Goal: Information Seeking & Learning: Learn about a topic

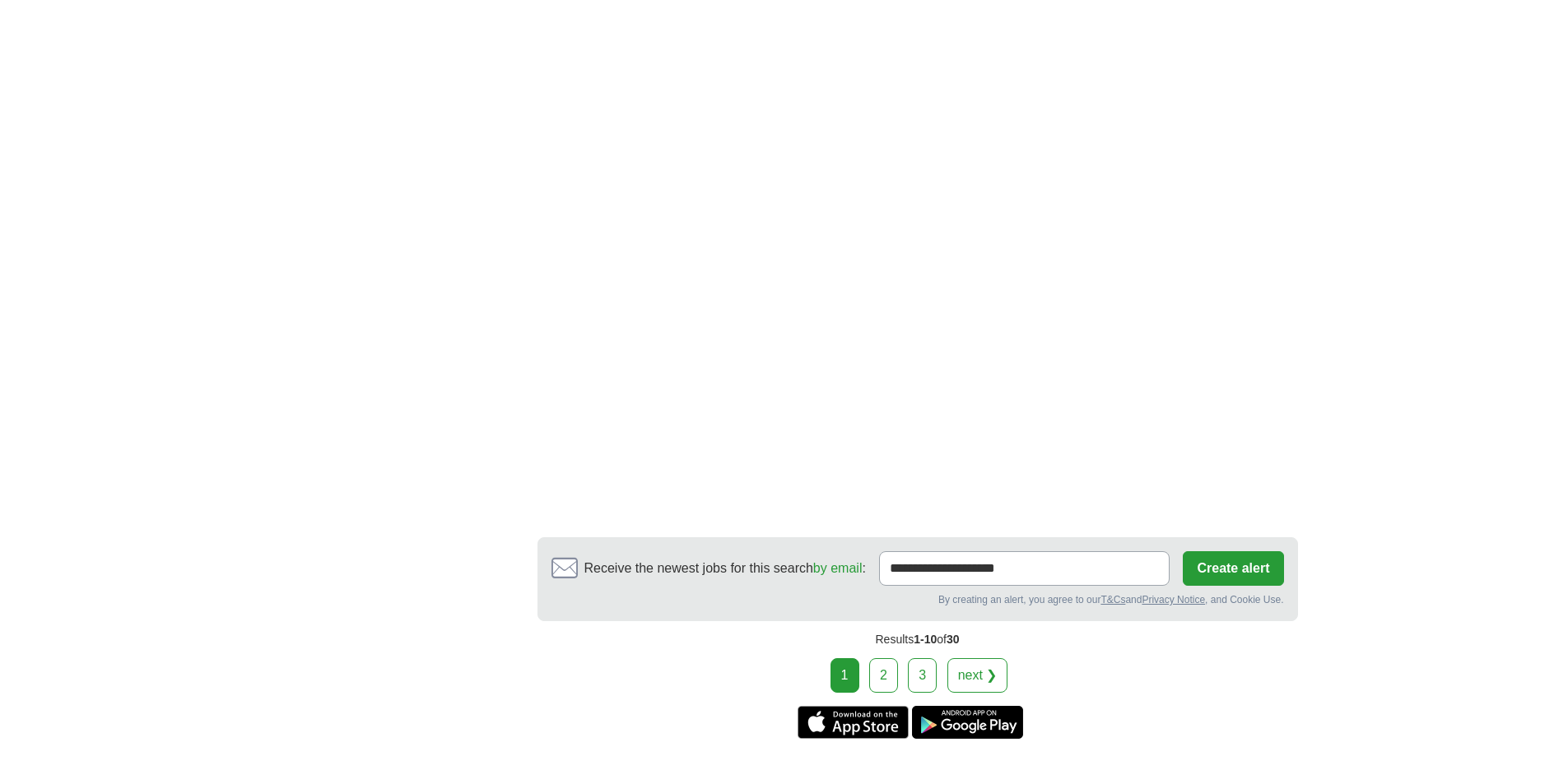
scroll to position [2468, 0]
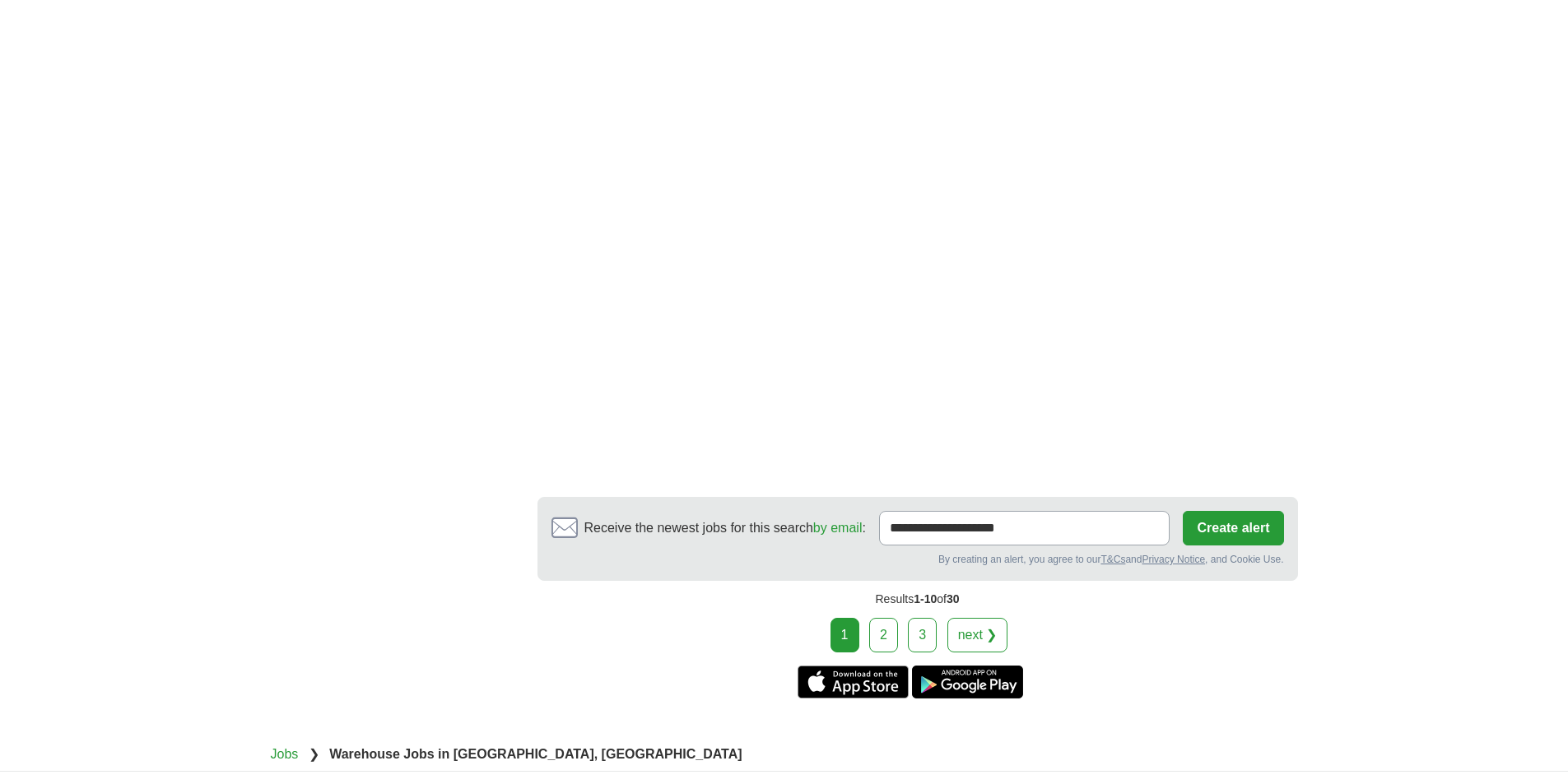
click at [882, 619] on link "2" at bounding box center [883, 635] width 29 height 35
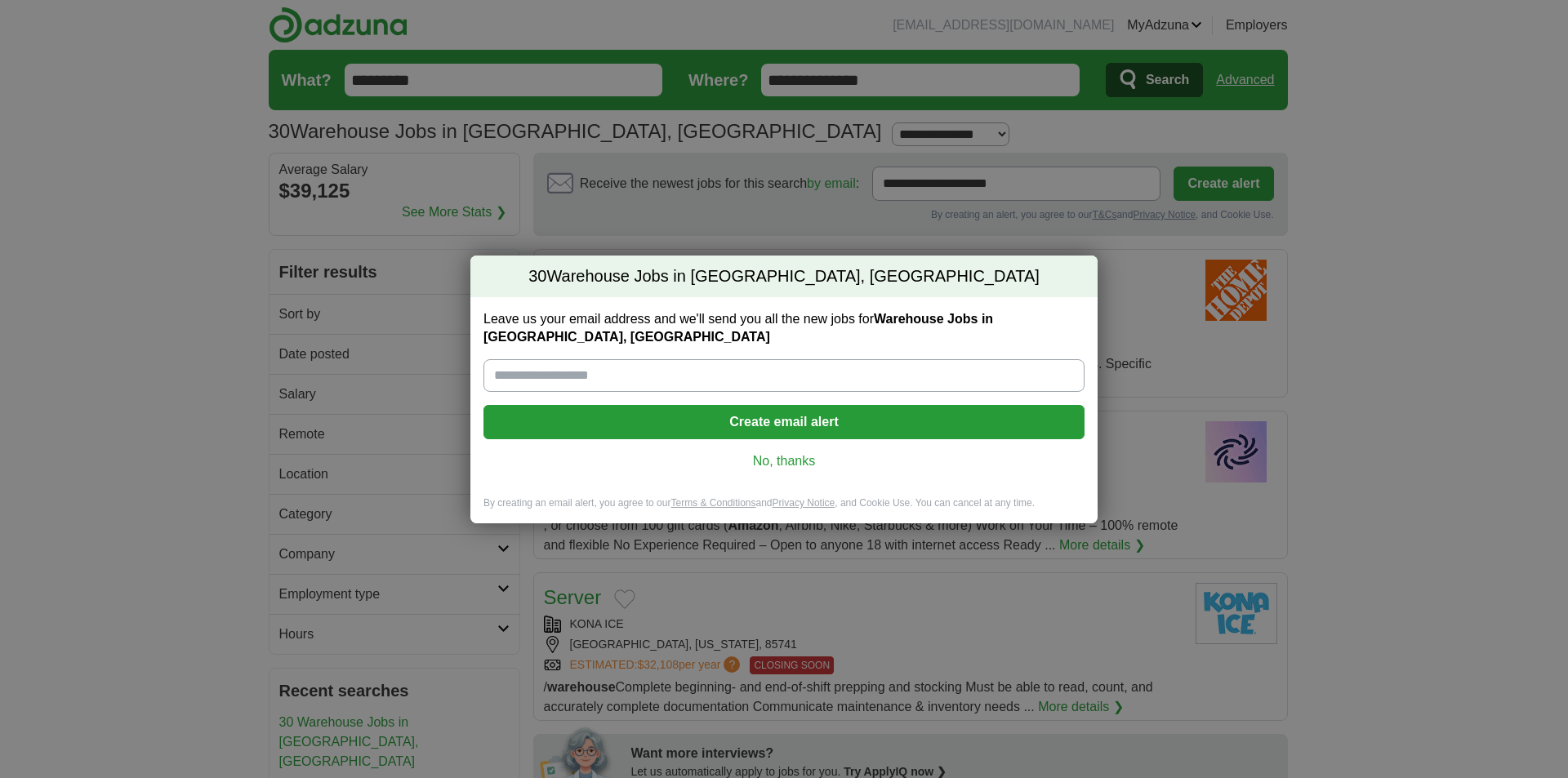
click at [810, 467] on link "No, thanks" at bounding box center [784, 461] width 575 height 18
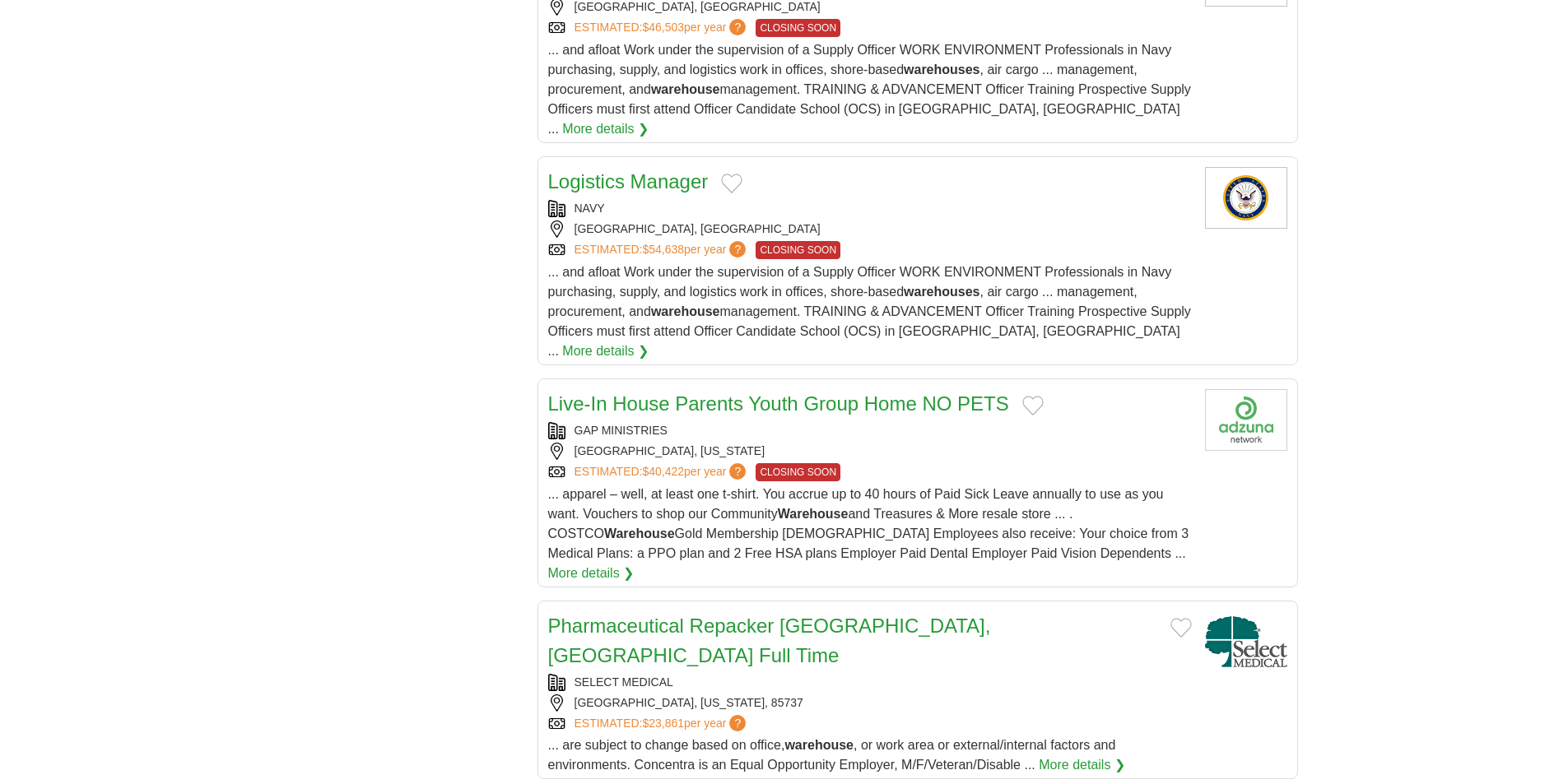
scroll to position [1563, 0]
click at [668, 170] on link "Logistics Manager" at bounding box center [628, 181] width 160 height 22
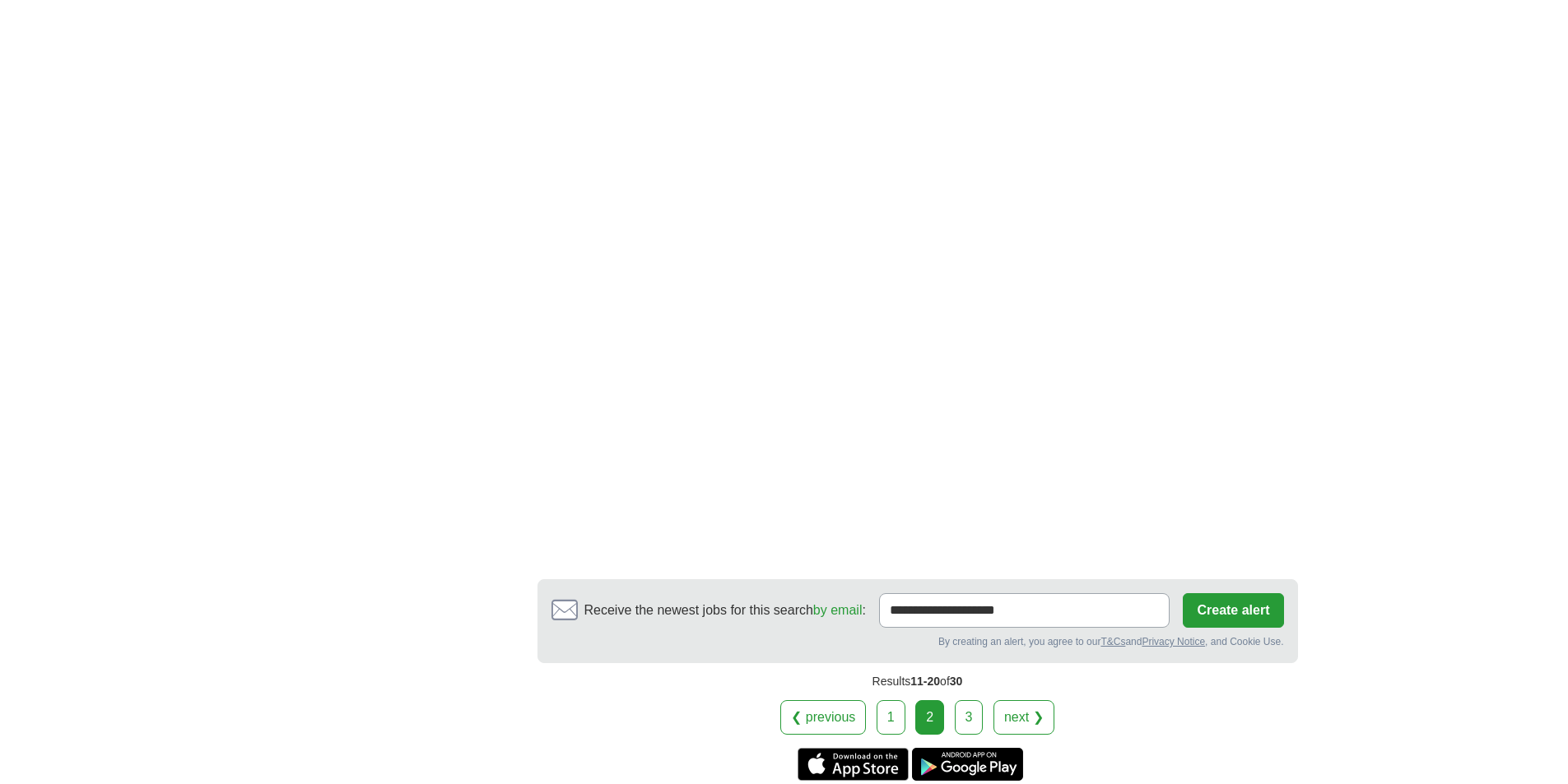
scroll to position [2961, 0]
click at [964, 700] on link "3" at bounding box center [969, 716] width 29 height 35
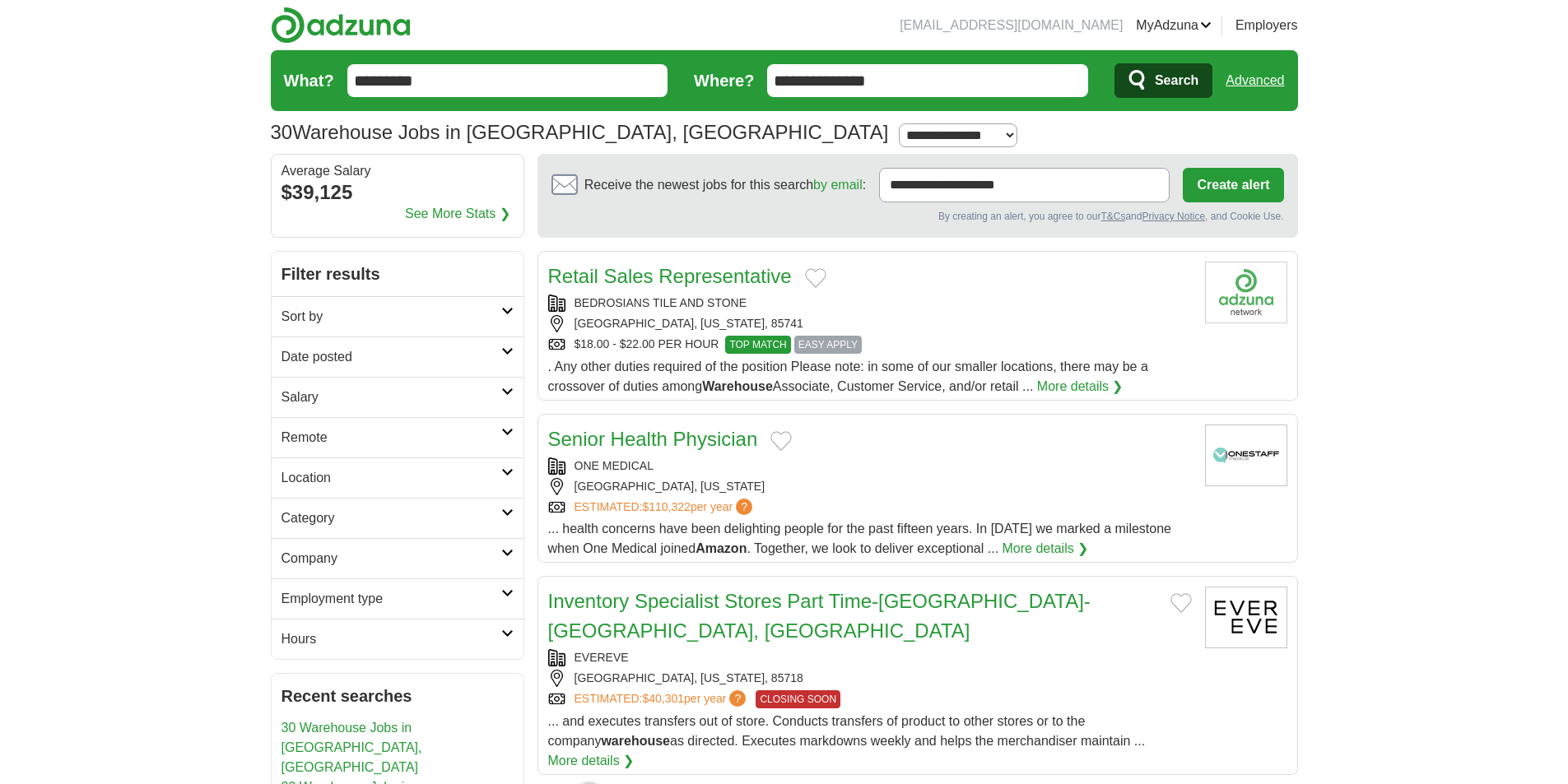
click at [461, 71] on input "*********" at bounding box center [507, 80] width 321 height 33
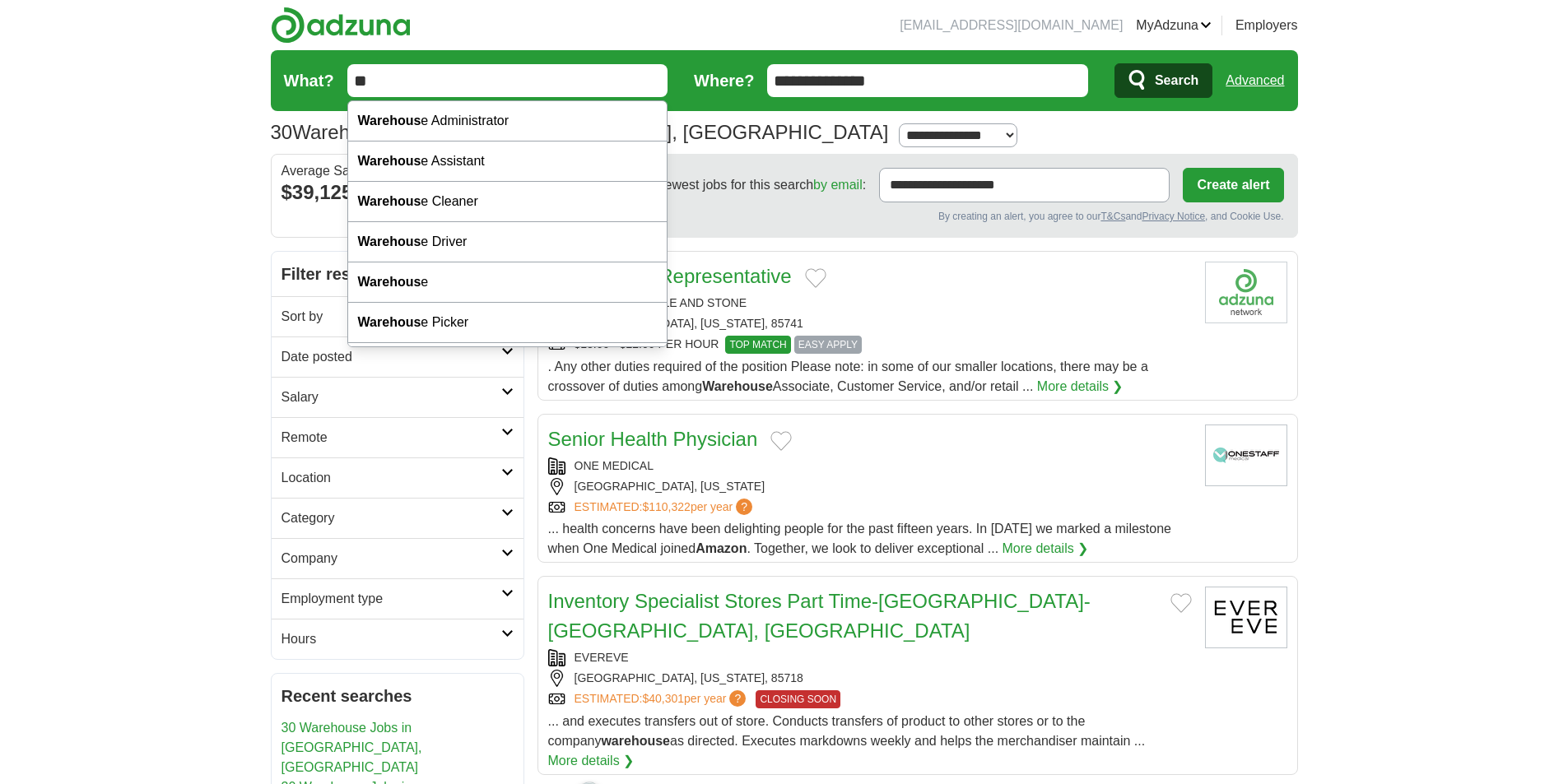
type input "*"
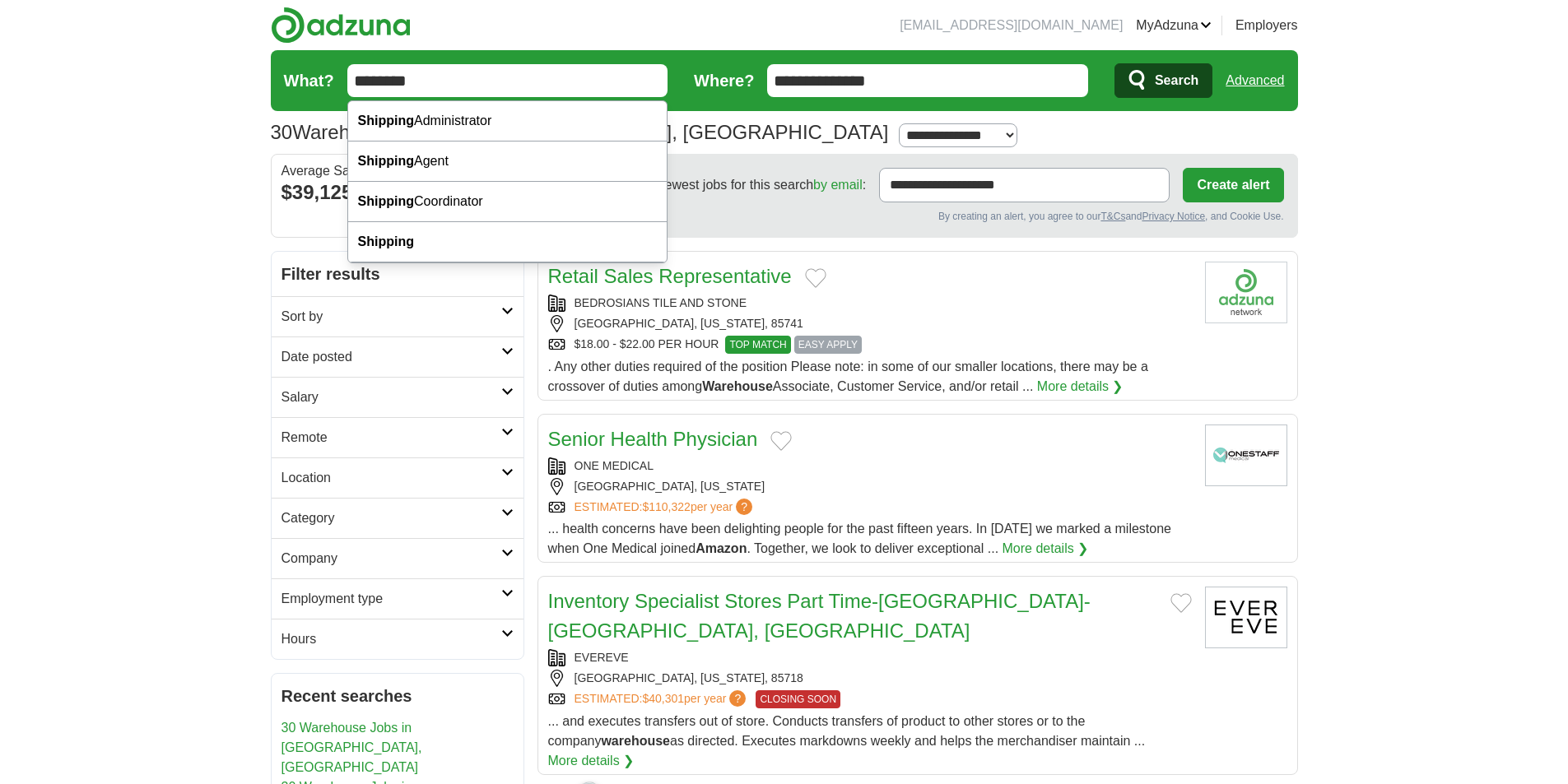
type input "********"
click at [1115, 63] on button "Search" at bounding box center [1164, 80] width 98 height 35
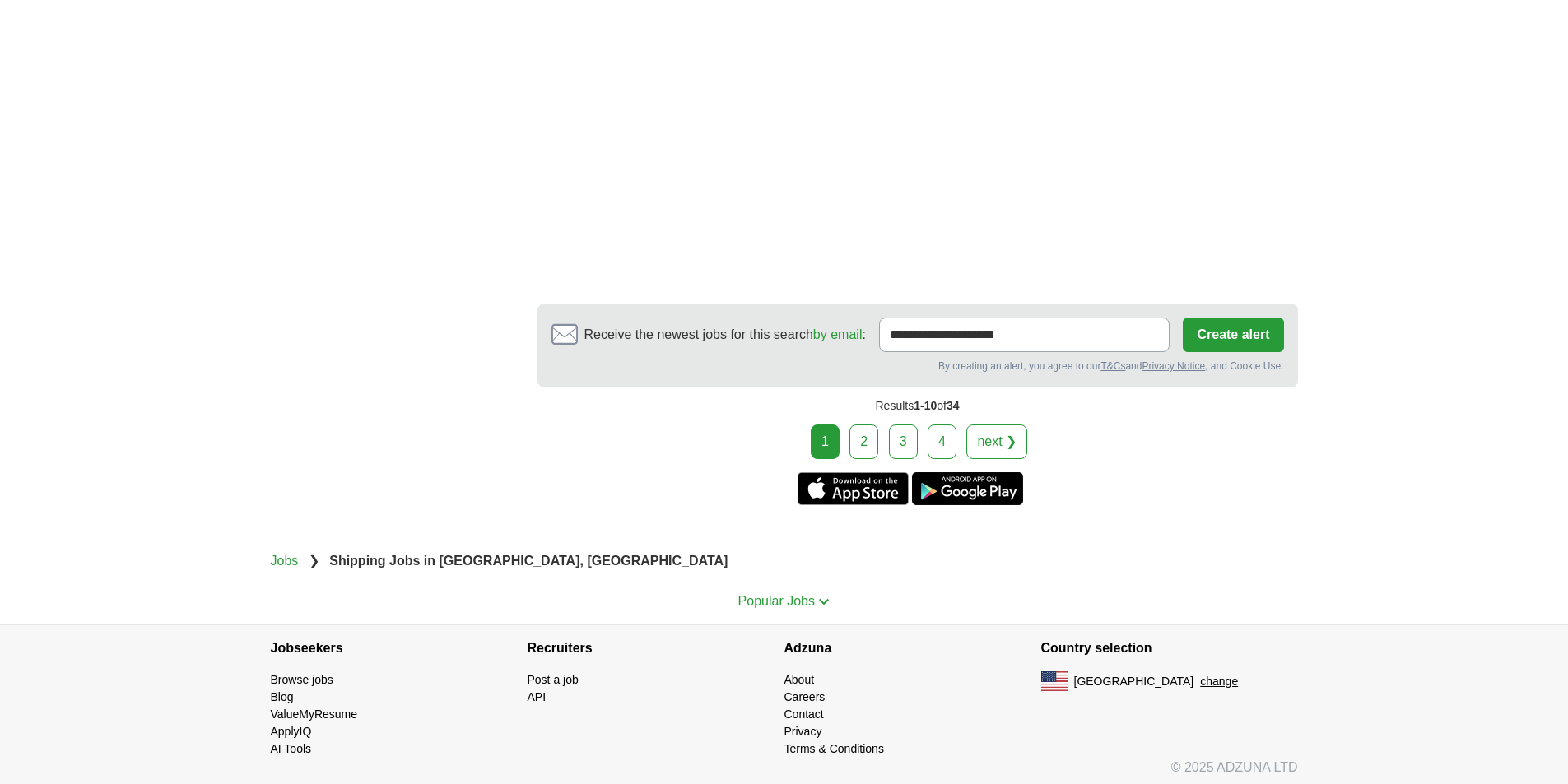
scroll to position [2124, 0]
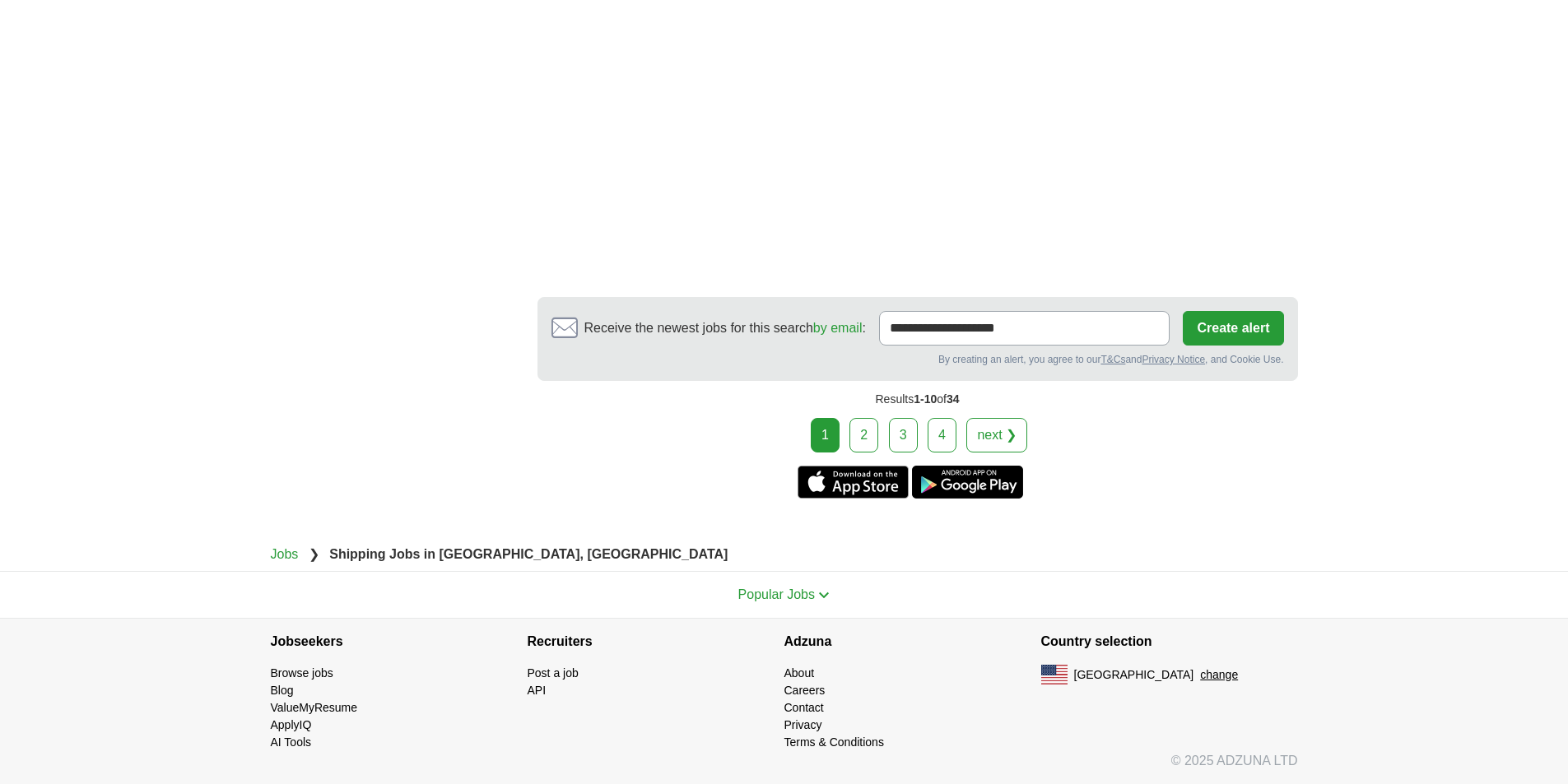
click at [872, 434] on link "2" at bounding box center [864, 435] width 29 height 35
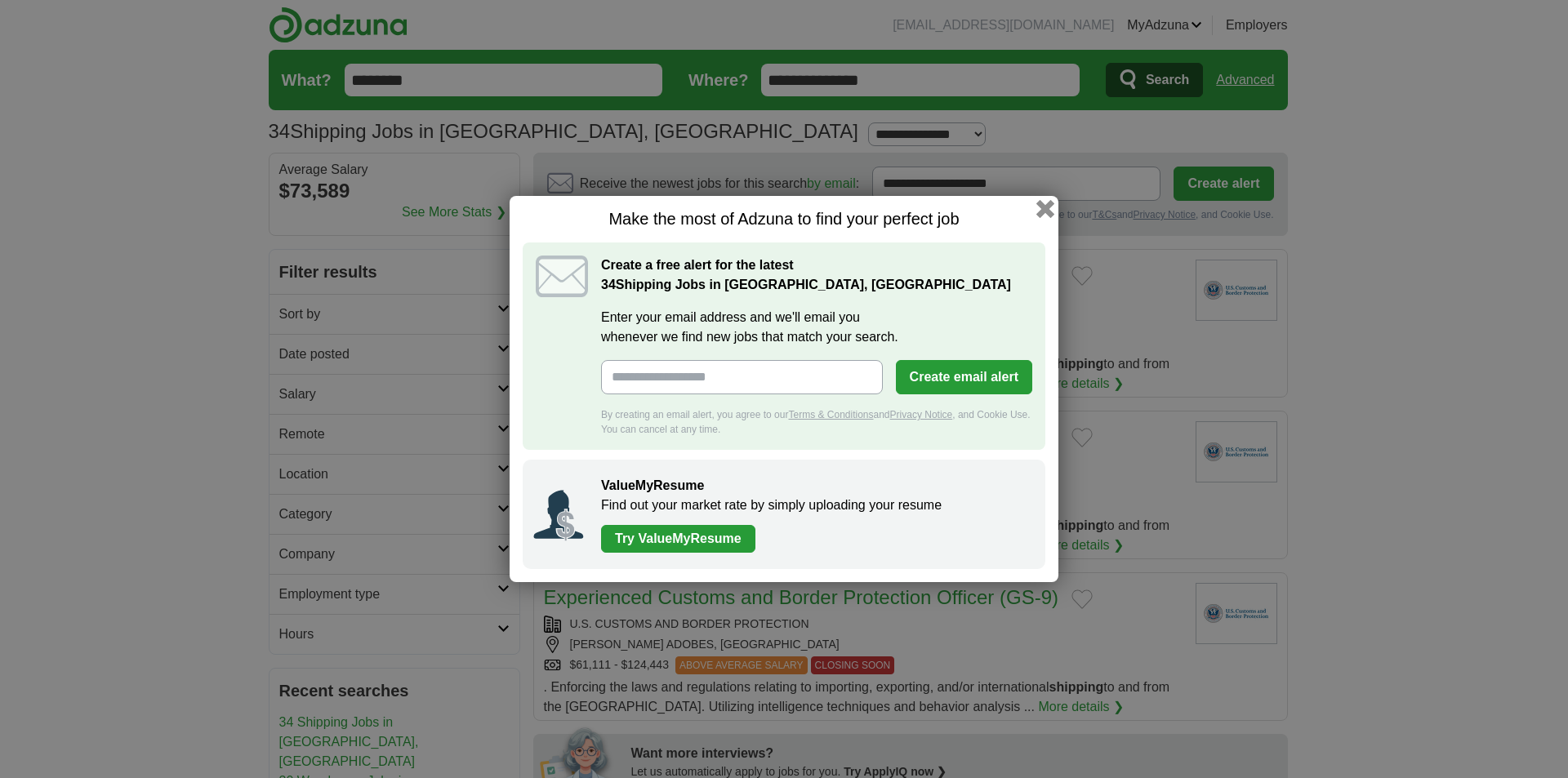
click at [1043, 204] on button "button" at bounding box center [1044, 209] width 18 height 18
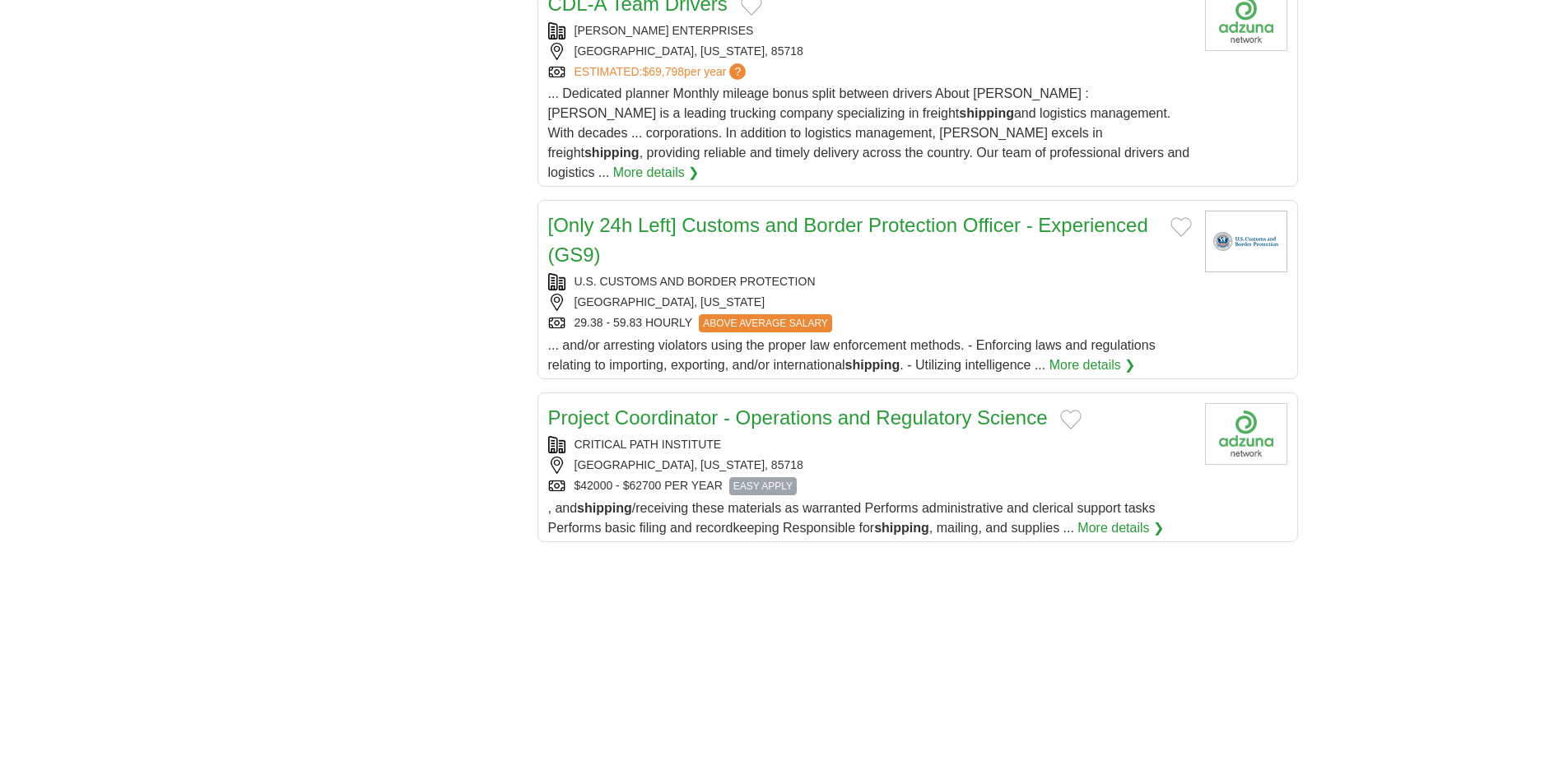
scroll to position [1646, 0]
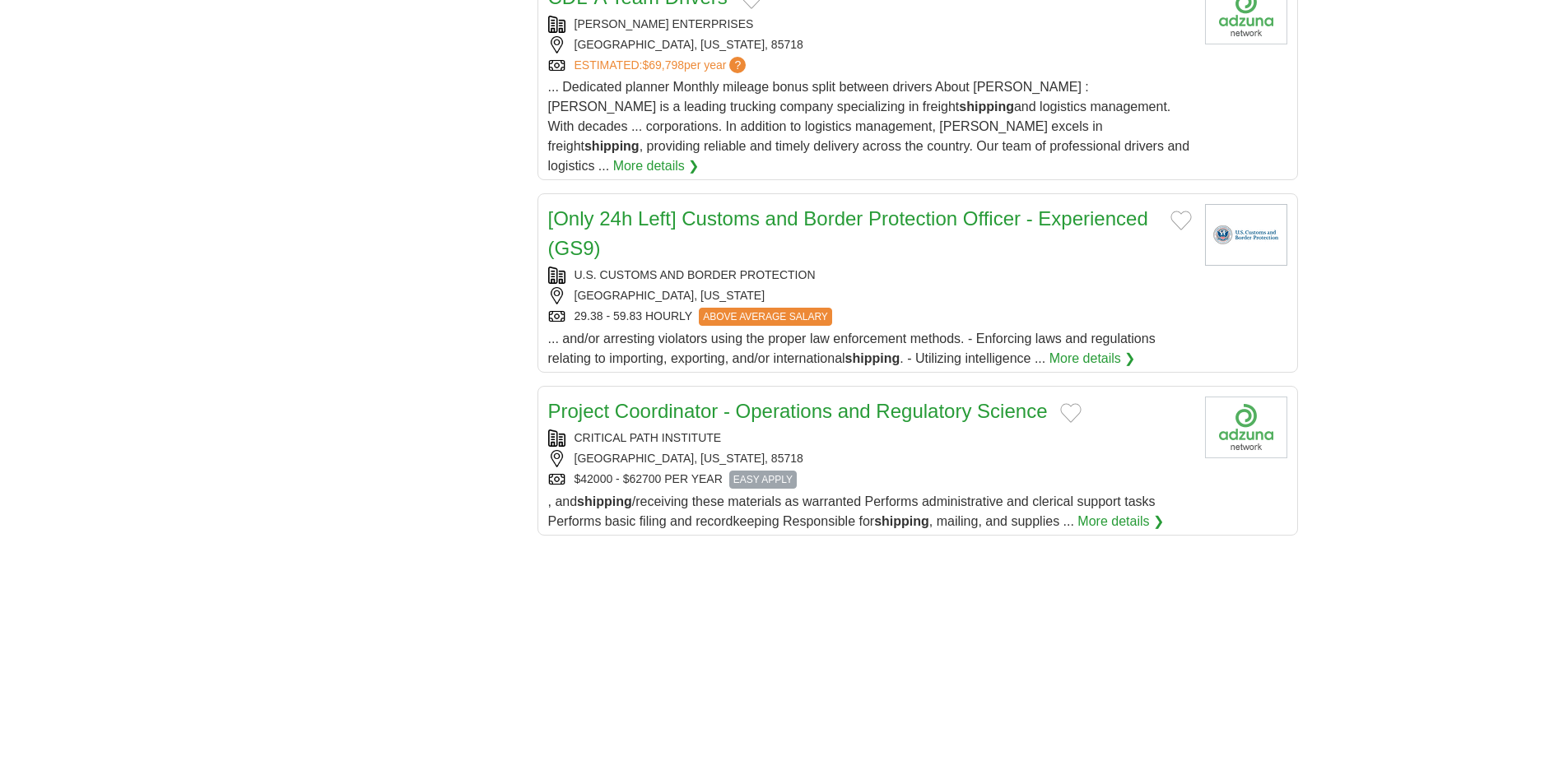
click at [916, 400] on link "Project Coordinator - Operations and Regulatory Science" at bounding box center [798, 411] width 500 height 22
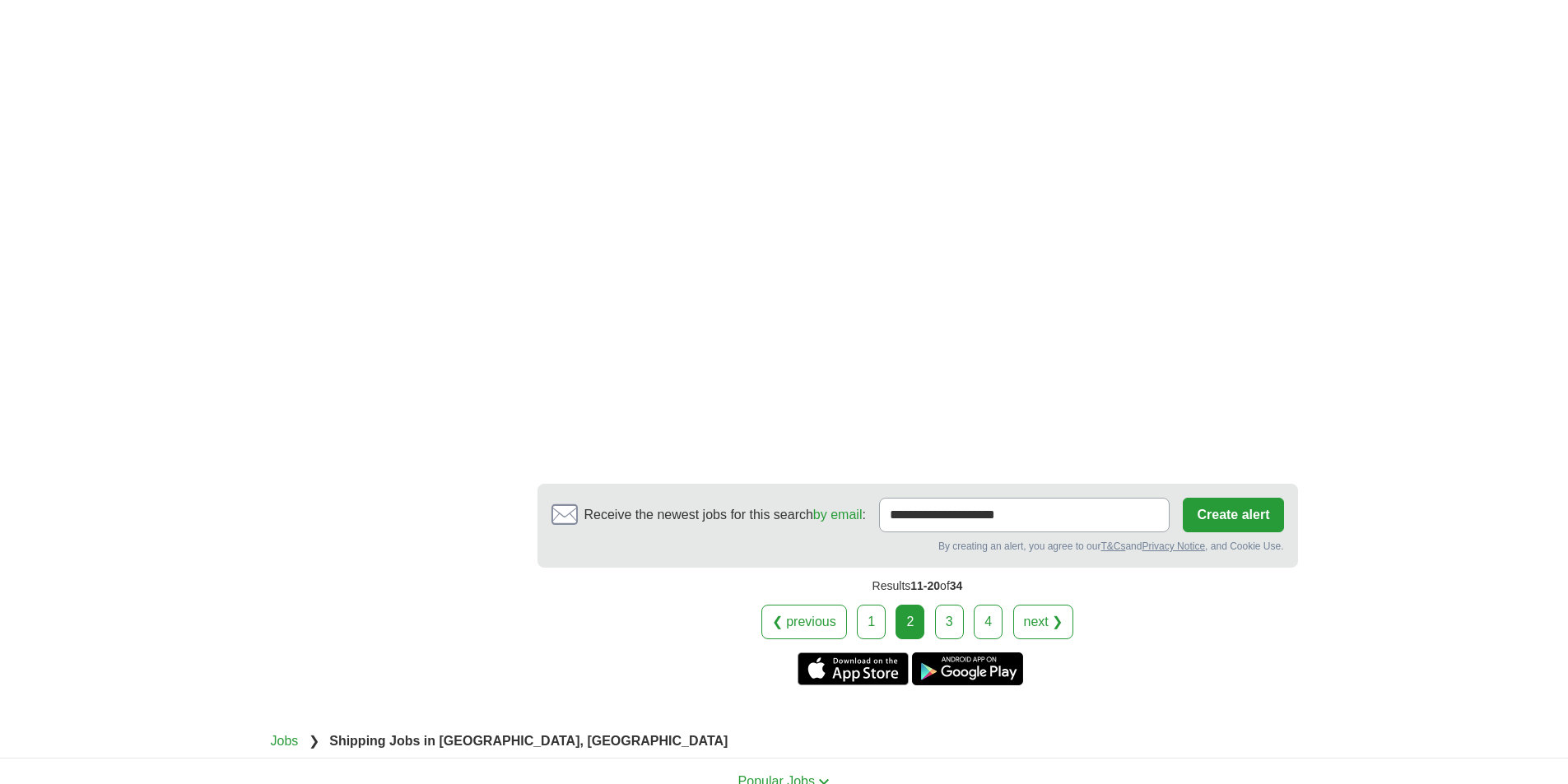
scroll to position [2468, 0]
